Goal: Information Seeking & Learning: Learn about a topic

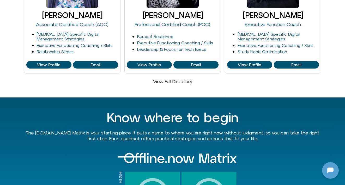
scroll to position [437, 0]
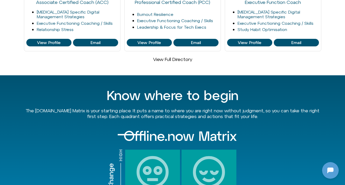
click at [185, 57] on link "View Full Directory" at bounding box center [172, 59] width 39 height 5
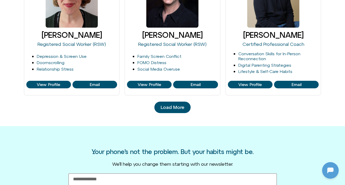
scroll to position [576, 0]
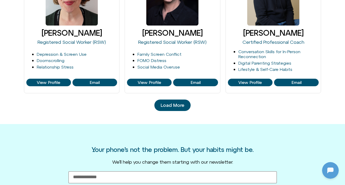
click at [171, 105] on span "Load More" at bounding box center [173, 105] width 24 height 5
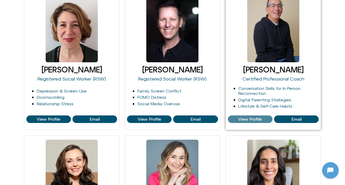
scroll to position [545, 0]
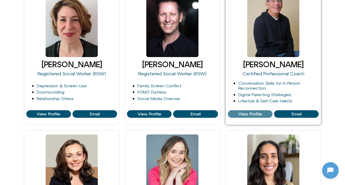
click at [254, 115] on span "View Profile" at bounding box center [249, 114] width 23 height 5
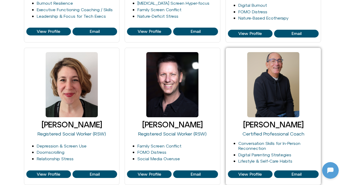
scroll to position [386, 0]
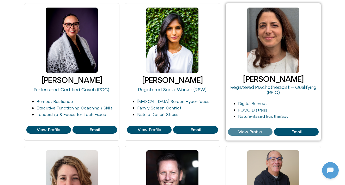
click at [252, 132] on span "View Profile" at bounding box center [249, 131] width 23 height 5
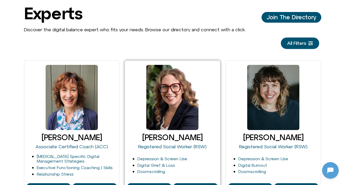
scroll to position [0, 0]
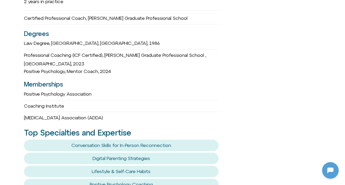
scroll to position [369, 0]
